Goal: Subscribe to service/newsletter

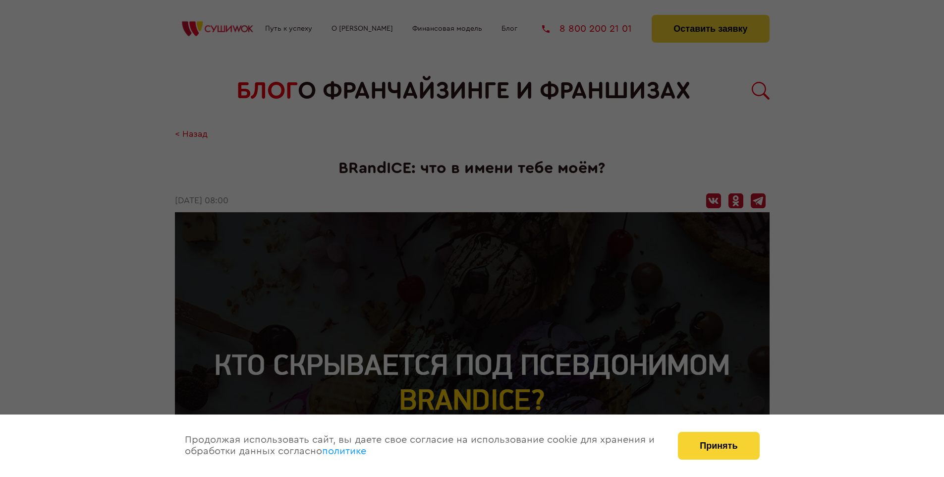
scroll to position [1172, 0]
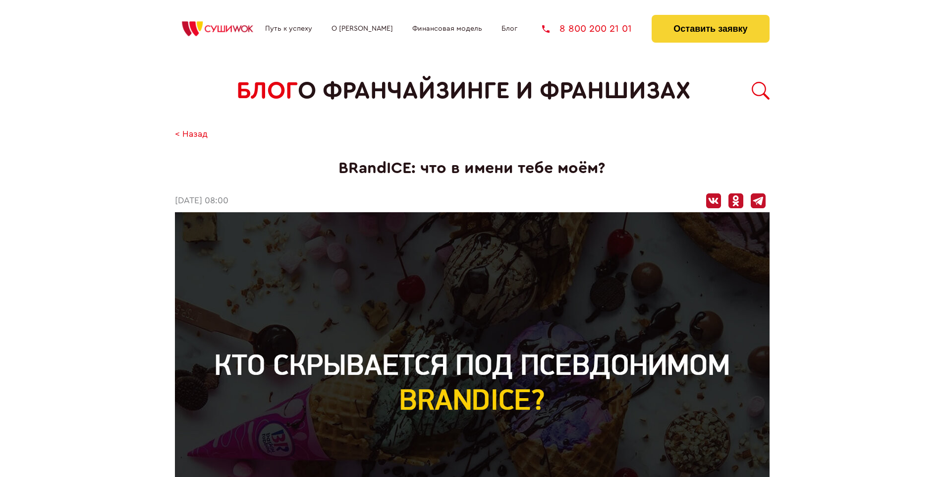
scroll to position [1172, 0]
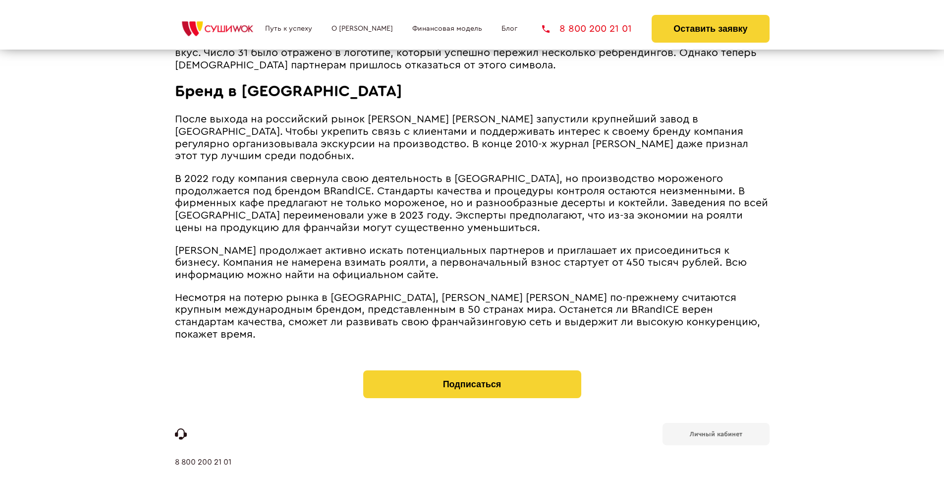
click at [715, 431] on b "Личный кабинет" at bounding box center [716, 434] width 53 height 6
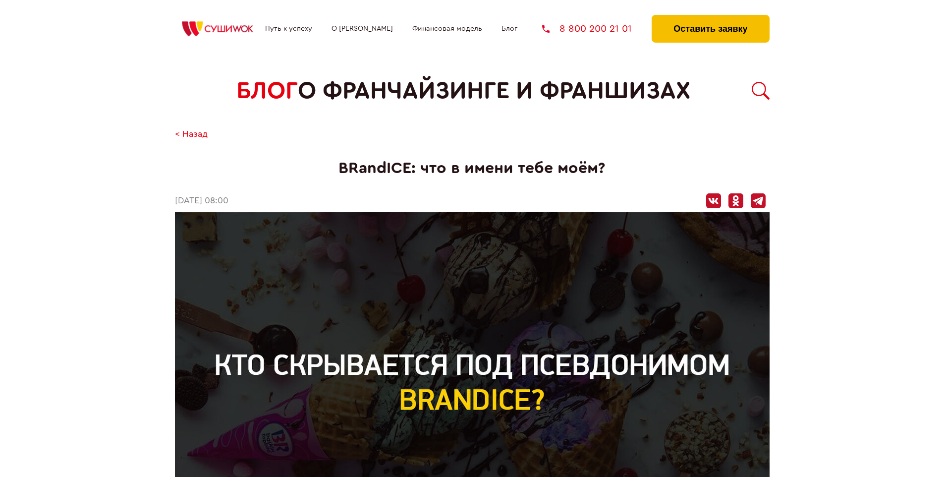
click at [710, 17] on button "Оставить заявку" at bounding box center [710, 29] width 117 height 28
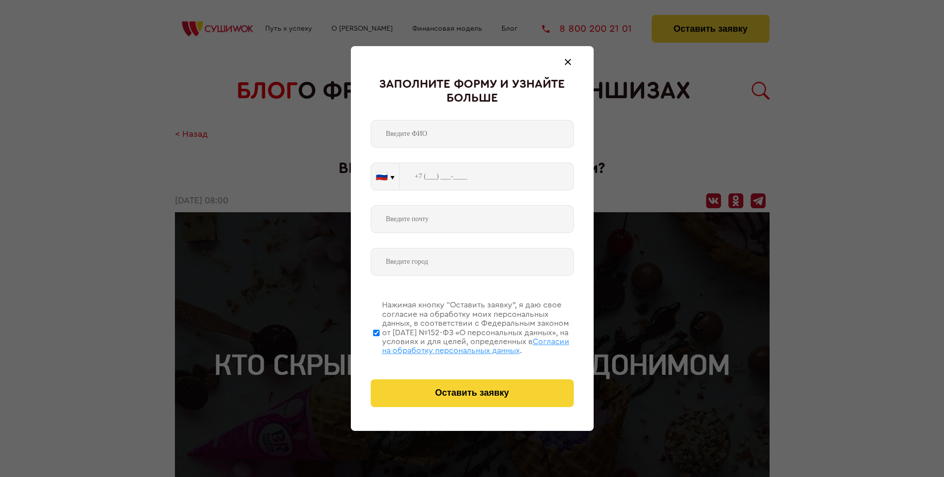
click at [459, 344] on span "Согласии на обработку персональных данных" at bounding box center [475, 345] width 187 height 17
click at [380, 344] on input "Нажимая кнопку “Оставить заявку”, я даю свое согласие на обработку моих персона…" at bounding box center [376, 332] width 6 height 79
checkbox input "false"
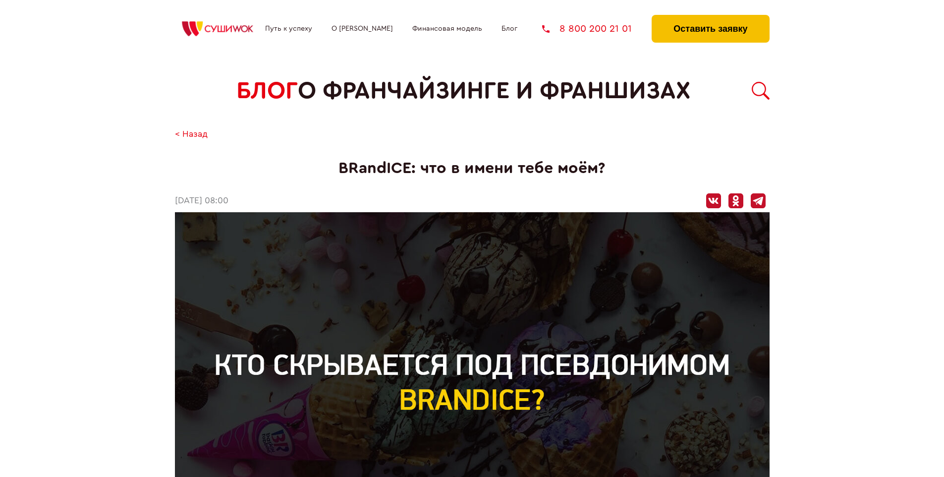
click at [710, 17] on button "Оставить заявку" at bounding box center [710, 29] width 117 height 28
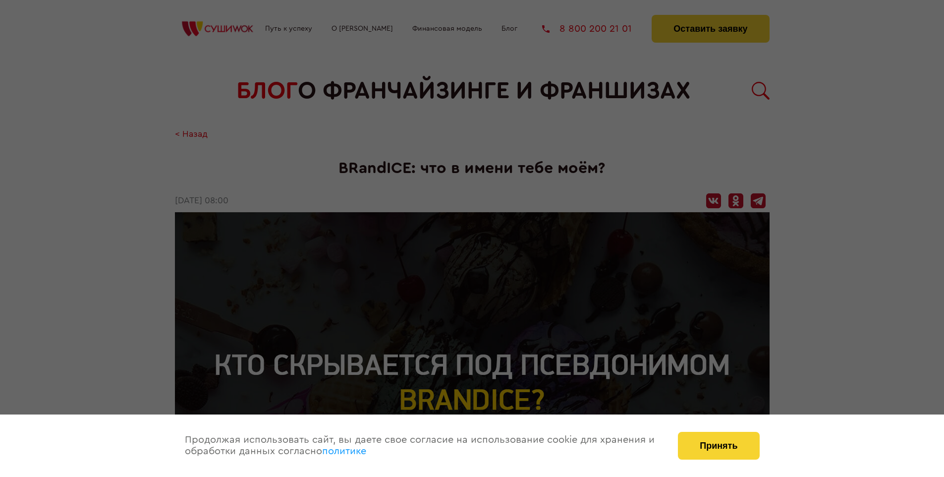
scroll to position [1172, 0]
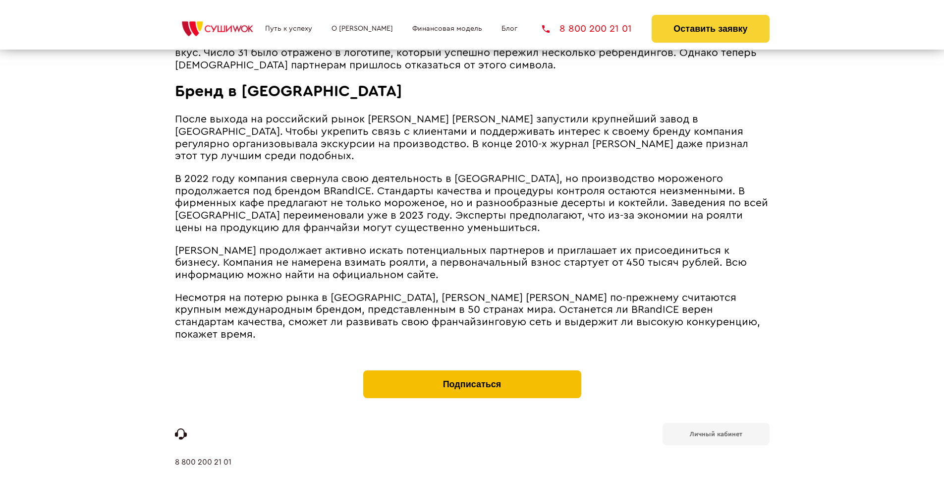
click at [472, 370] on button "Подписаться" at bounding box center [472, 384] width 218 height 28
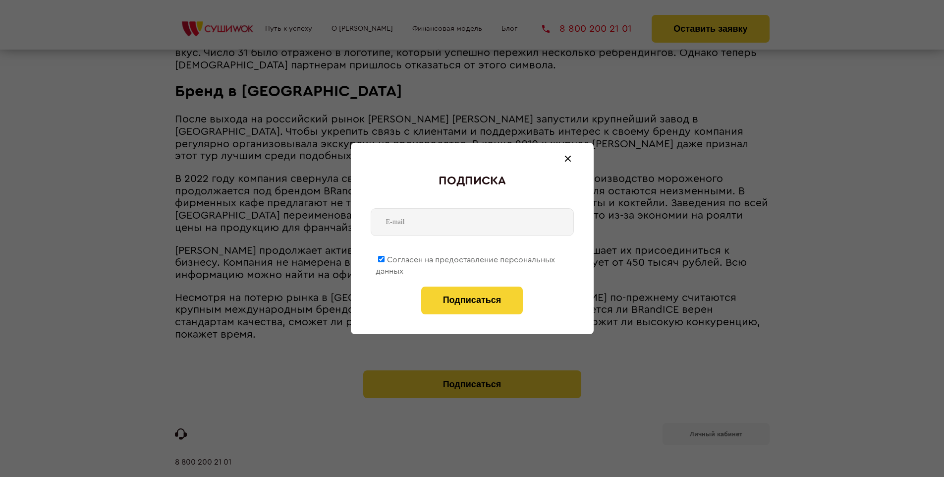
click at [466, 258] on span "Согласен на предоставление персональных данных" at bounding box center [465, 265] width 179 height 19
click at [384, 258] on input "Согласен на предоставление персональных данных" at bounding box center [381, 259] width 6 height 6
checkbox input "false"
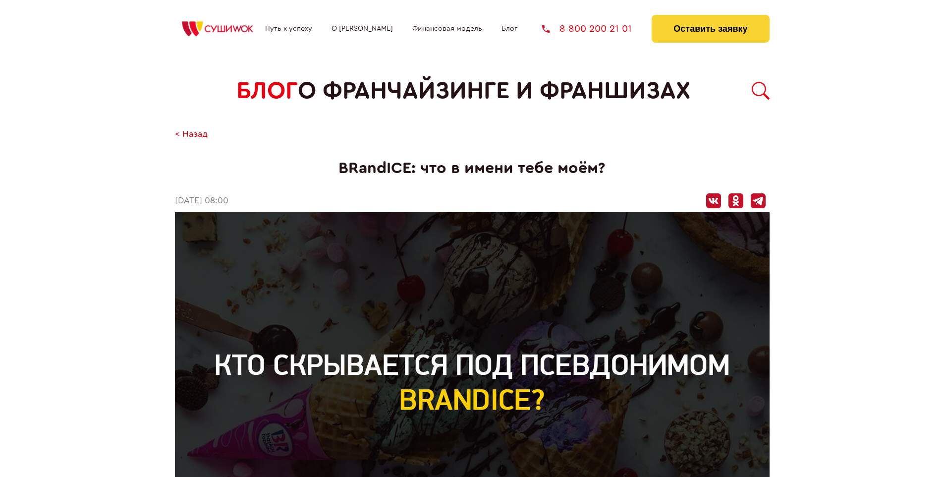
scroll to position [1172, 0]
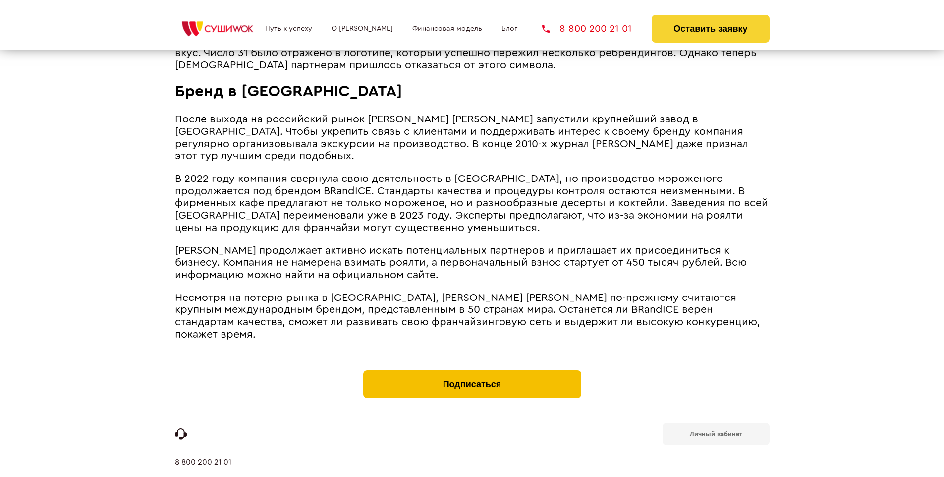
click at [472, 370] on button "Подписаться" at bounding box center [472, 384] width 218 height 28
